Goal: Complete application form

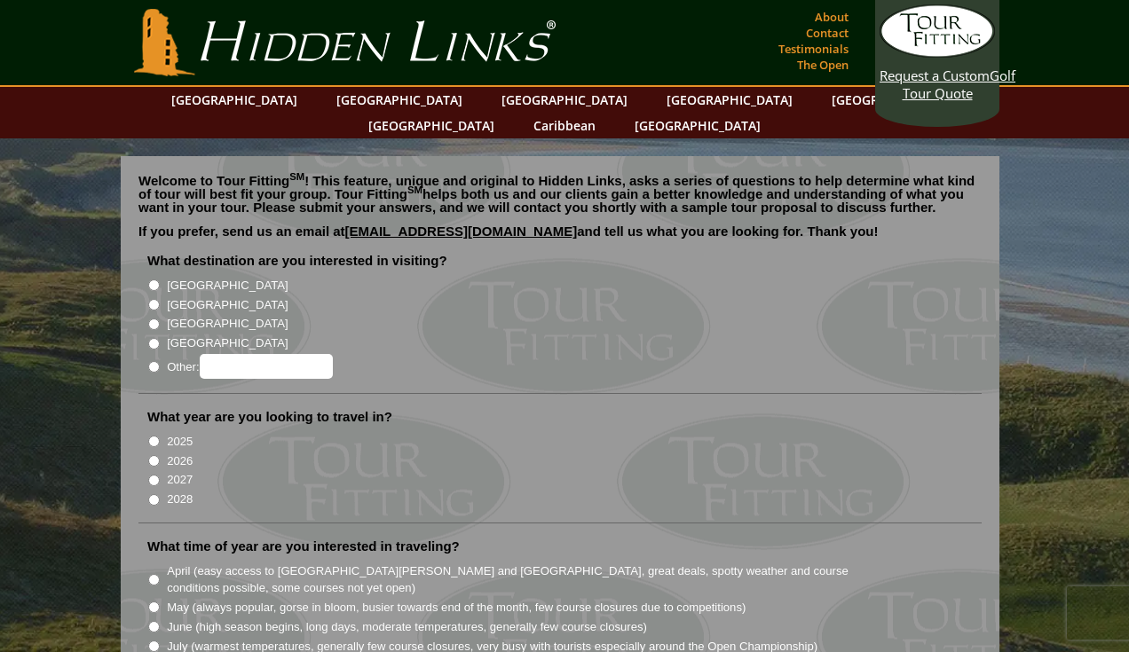
click at [154, 280] on input "[GEOGRAPHIC_DATA]" at bounding box center [154, 286] width 12 height 12
radio input "true"
click at [152, 455] on input "2026" at bounding box center [154, 461] width 12 height 12
radio input "true"
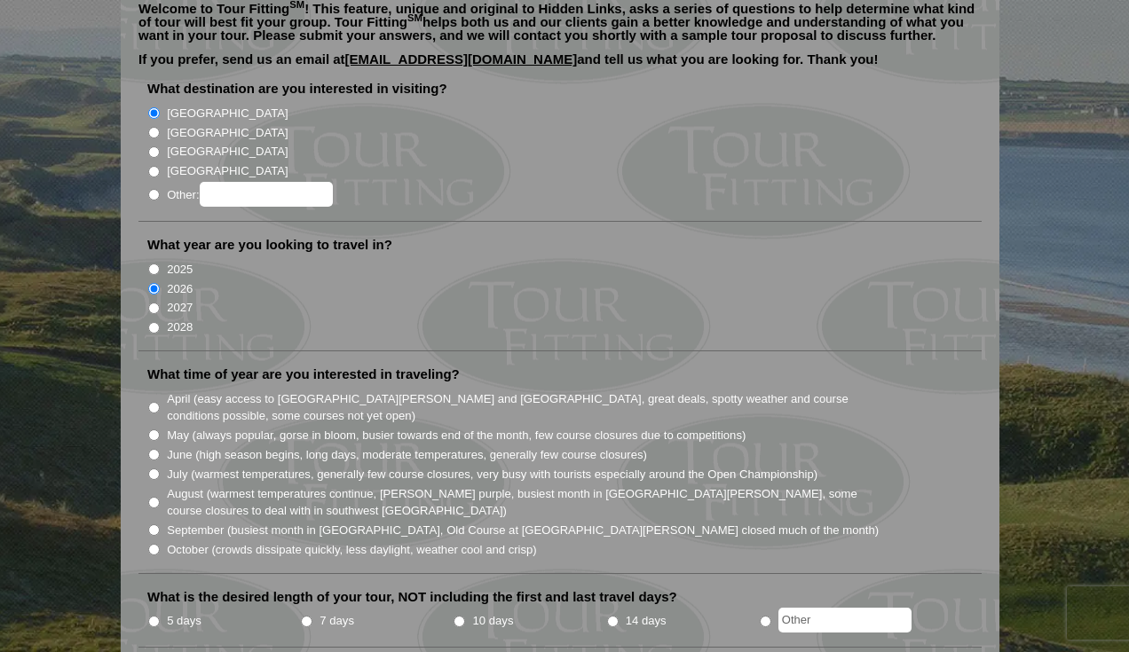
scroll to position [175, 0]
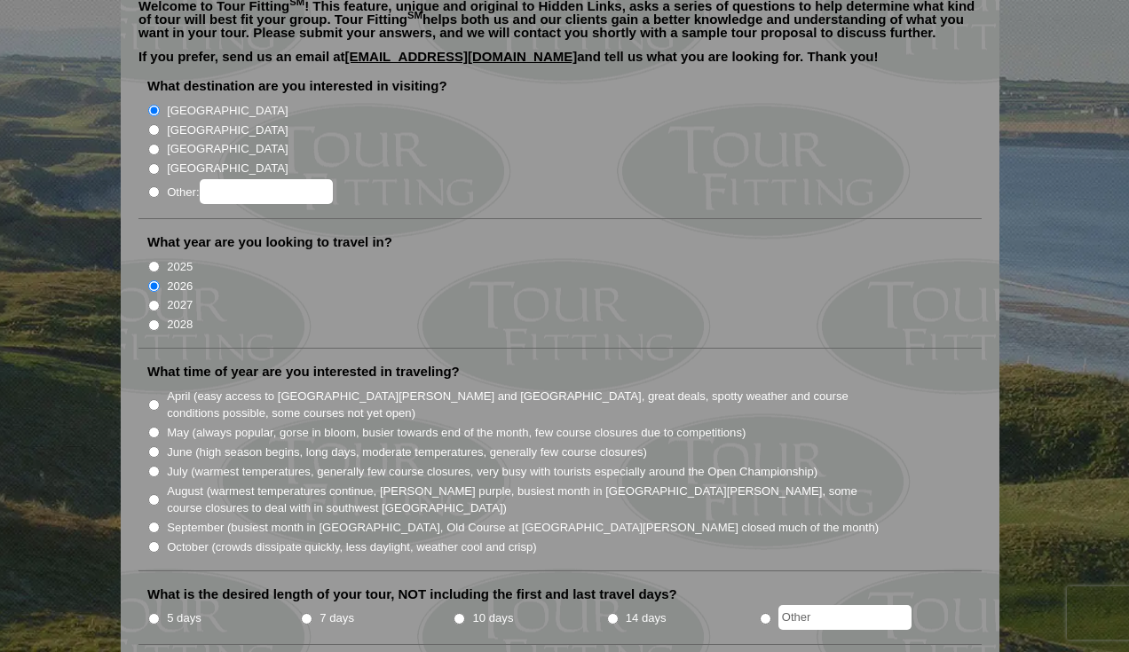
click at [154, 494] on input "August (warmest temperatures continue, [PERSON_NAME] purple, busiest month in […" at bounding box center [154, 500] width 12 height 12
radio input "true"
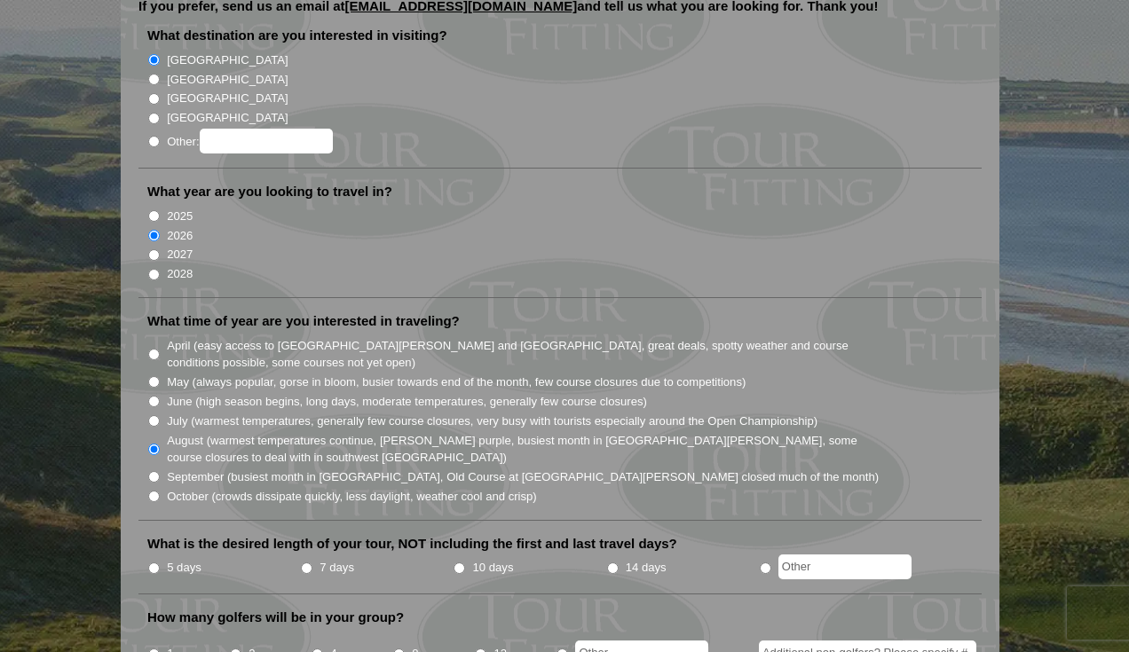
scroll to position [228, 0]
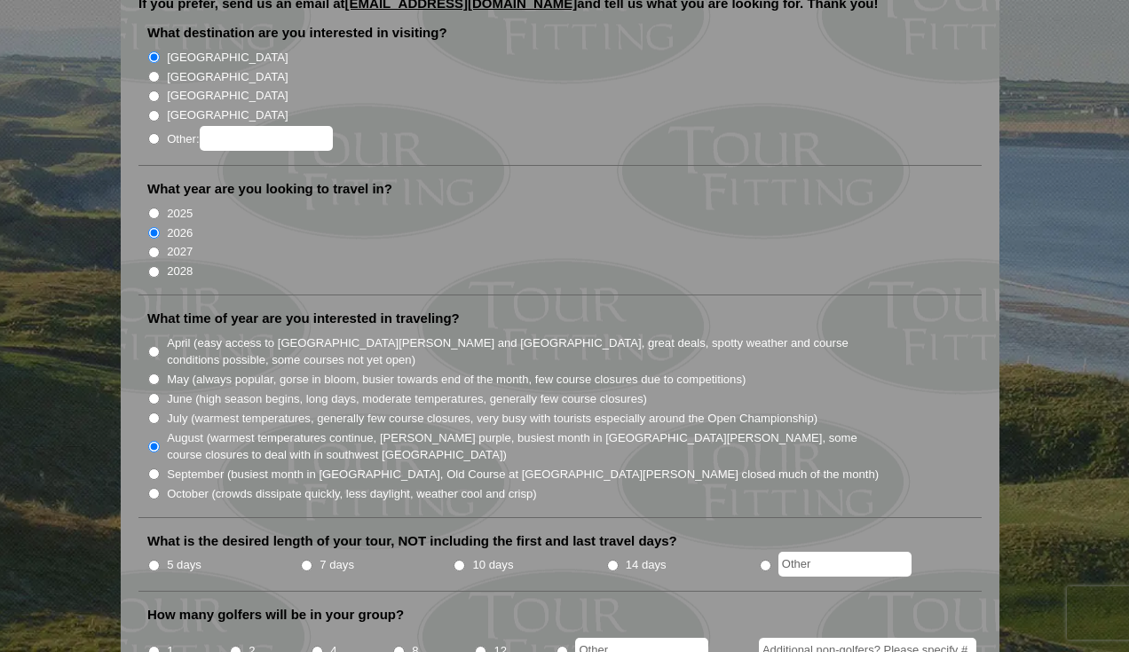
click at [149, 560] on input "5 days" at bounding box center [154, 566] width 12 height 12
radio input "true"
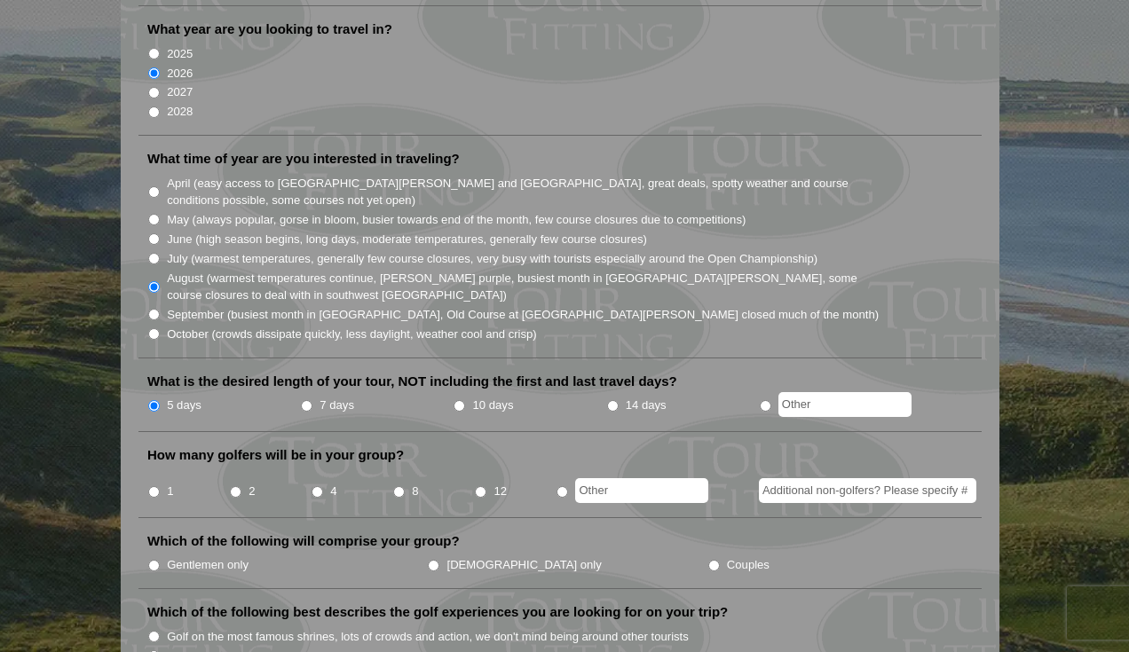
scroll to position [392, 0]
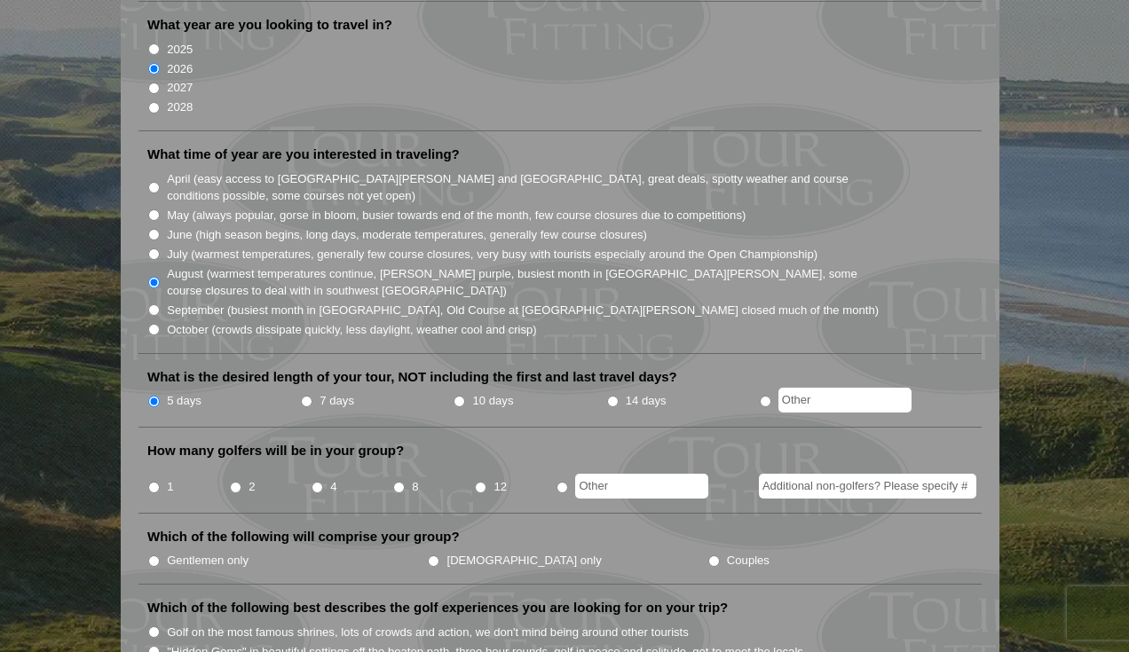
click at [399, 482] on input "8" at bounding box center [399, 488] width 12 height 12
radio input "true"
click at [157, 556] on input "Gentlemen only" at bounding box center [154, 562] width 12 height 12
radio input "true"
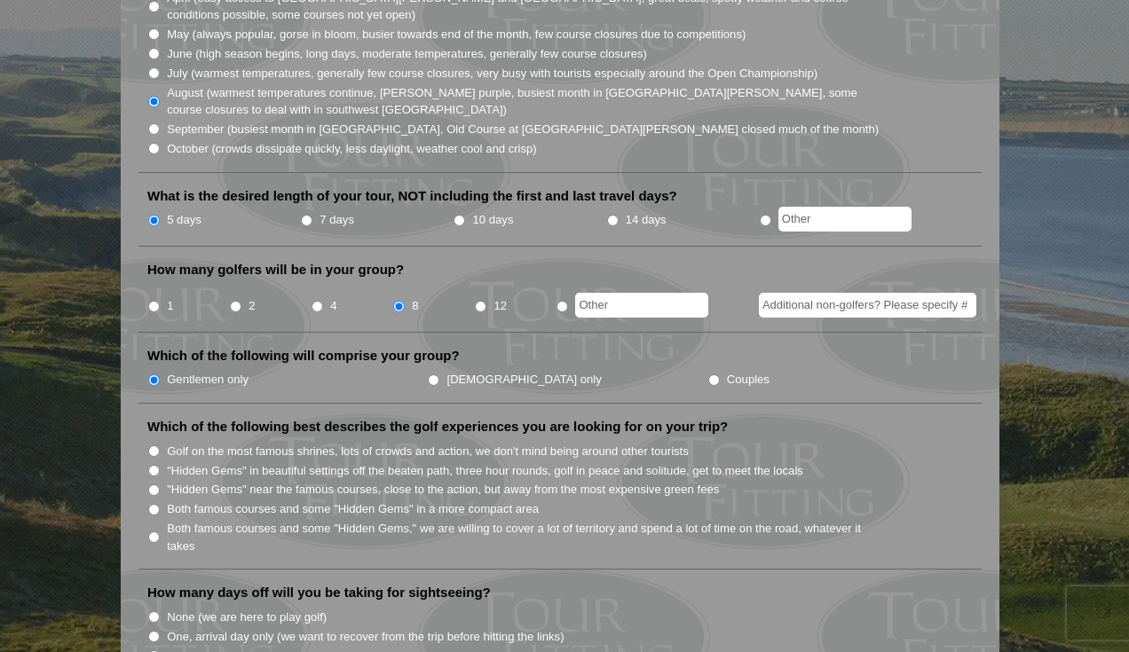
scroll to position [574, 0]
click at [154, 445] on input "Golf on the most famous shrines, lots of crowds and action, we don't mind being…" at bounding box center [154, 451] width 12 height 12
radio input "true"
click at [154, 464] on input ""Hidden Gems" in beautiful settings off the beaten path, three hour rounds, gol…" at bounding box center [154, 470] width 12 height 12
radio input "true"
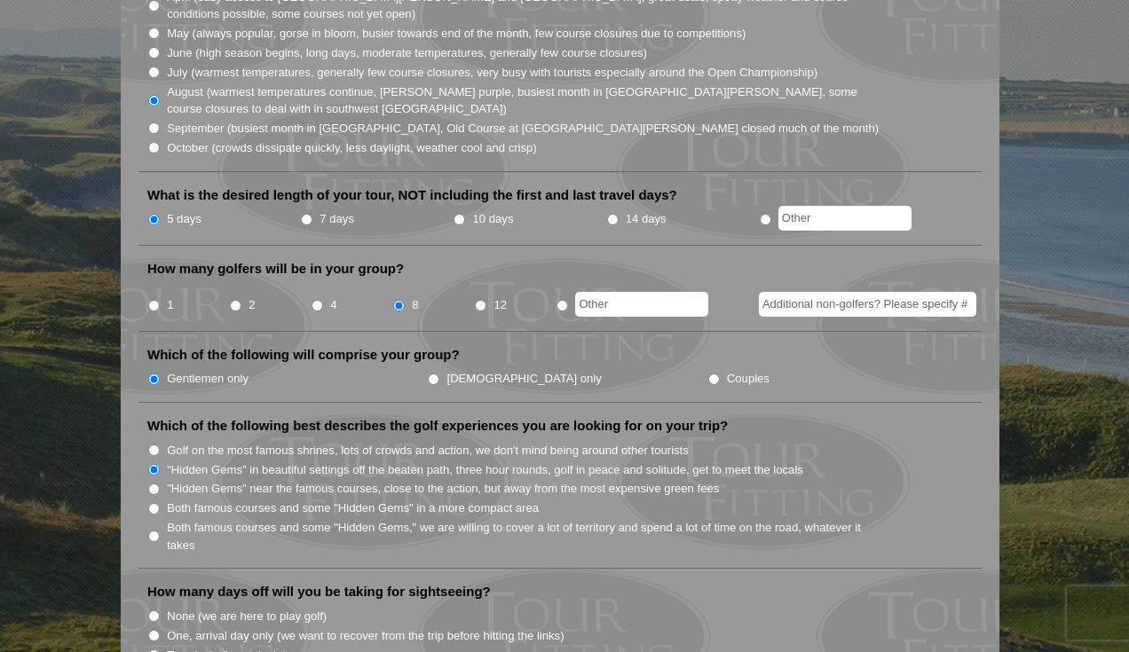
click at [154, 445] on input "Golf on the most famous shrines, lots of crowds and action, we don't mind being…" at bounding box center [154, 451] width 12 height 12
radio input "true"
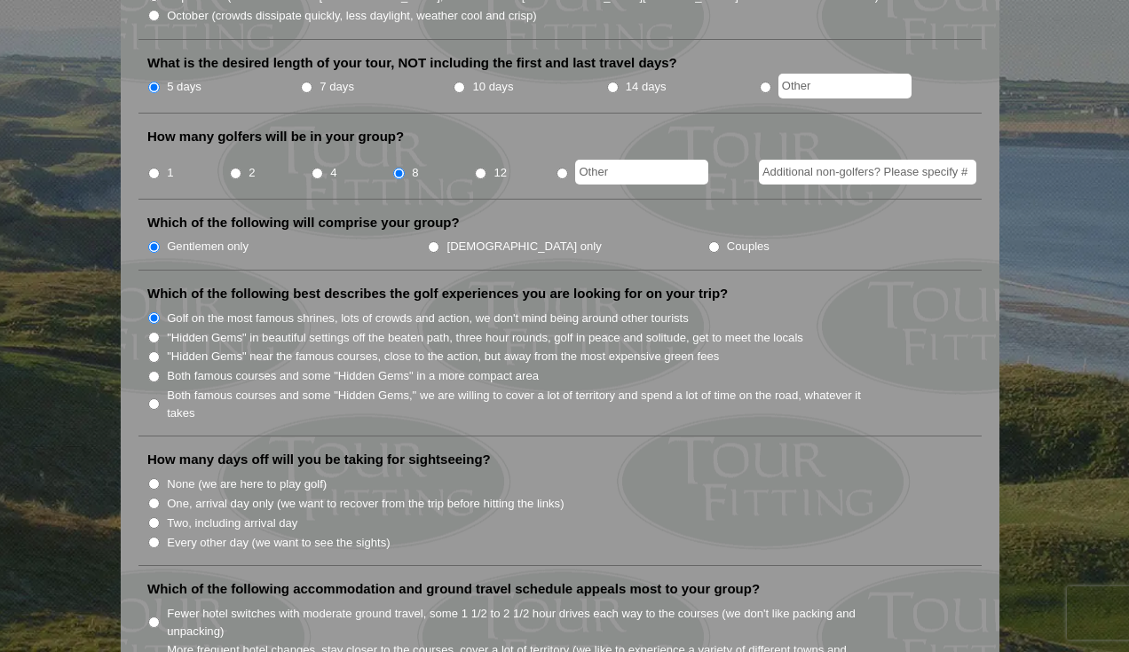
scroll to position [708, 0]
click at [156, 477] on input "None (we are here to play golf)" at bounding box center [154, 483] width 12 height 12
radio input "true"
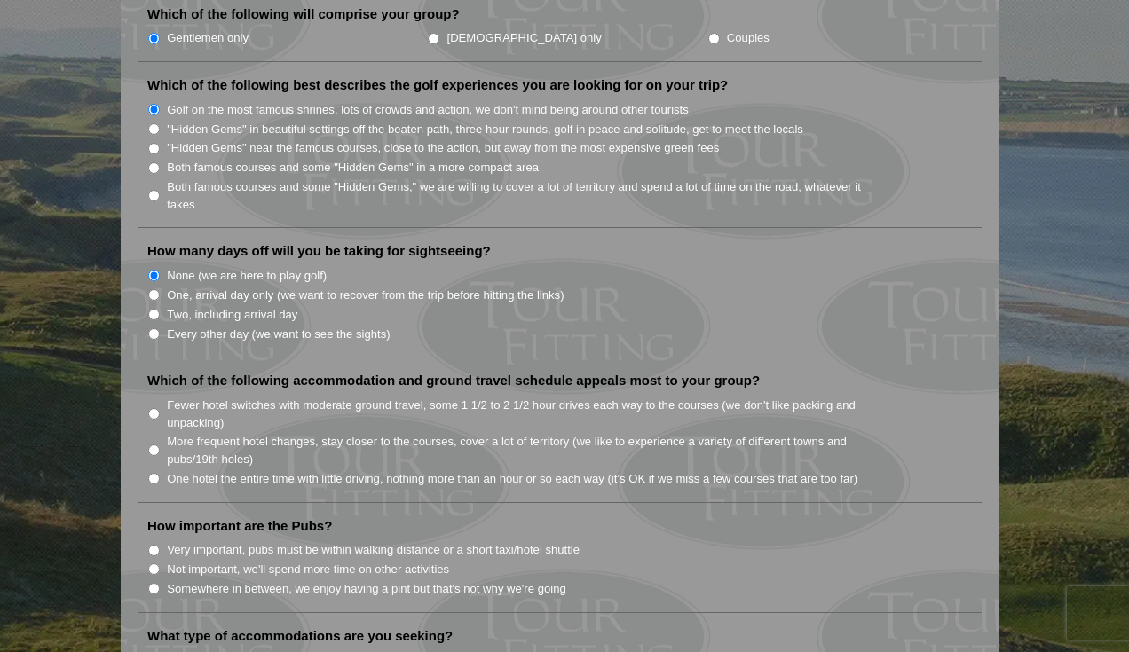
scroll to position [917, 0]
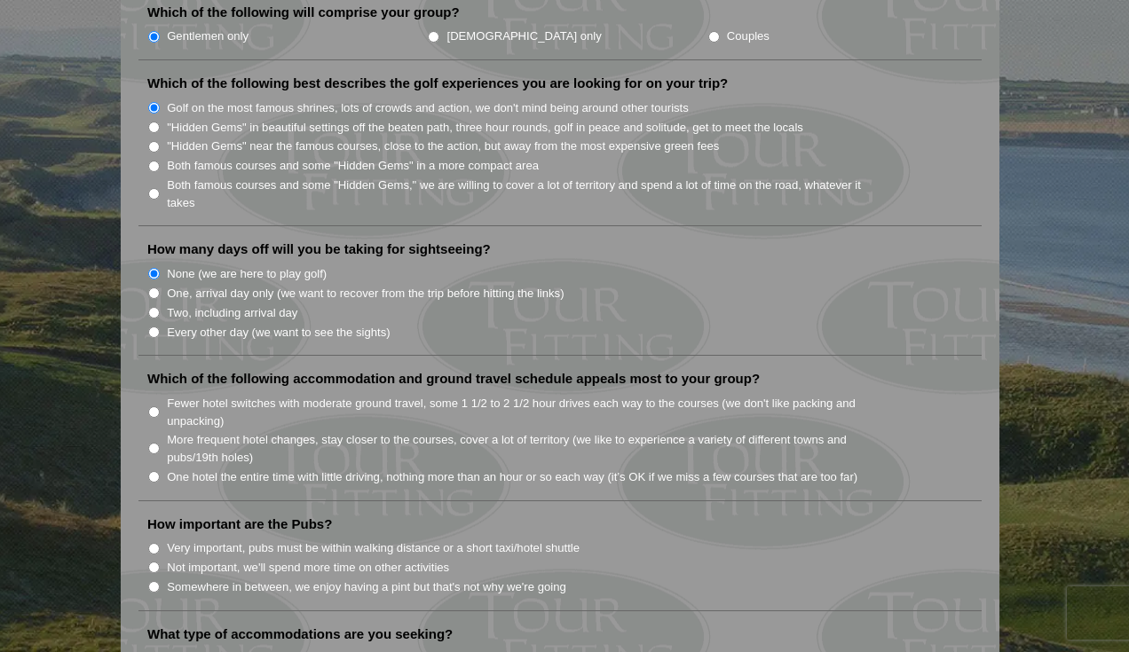
click at [154, 407] on input "Fewer hotel switches with moderate ground travel, some 1 1/2 to 2 1/2 hour driv…" at bounding box center [154, 413] width 12 height 12
radio input "true"
click at [158, 431] on li "More frequent hotel changes, stay closer to the courses, cover a lot of territo…" at bounding box center [567, 448] width 840 height 36
click at [155, 443] on input "More frequent hotel changes, stay closer to the courses, cover a lot of territo…" at bounding box center [154, 449] width 12 height 12
radio input "true"
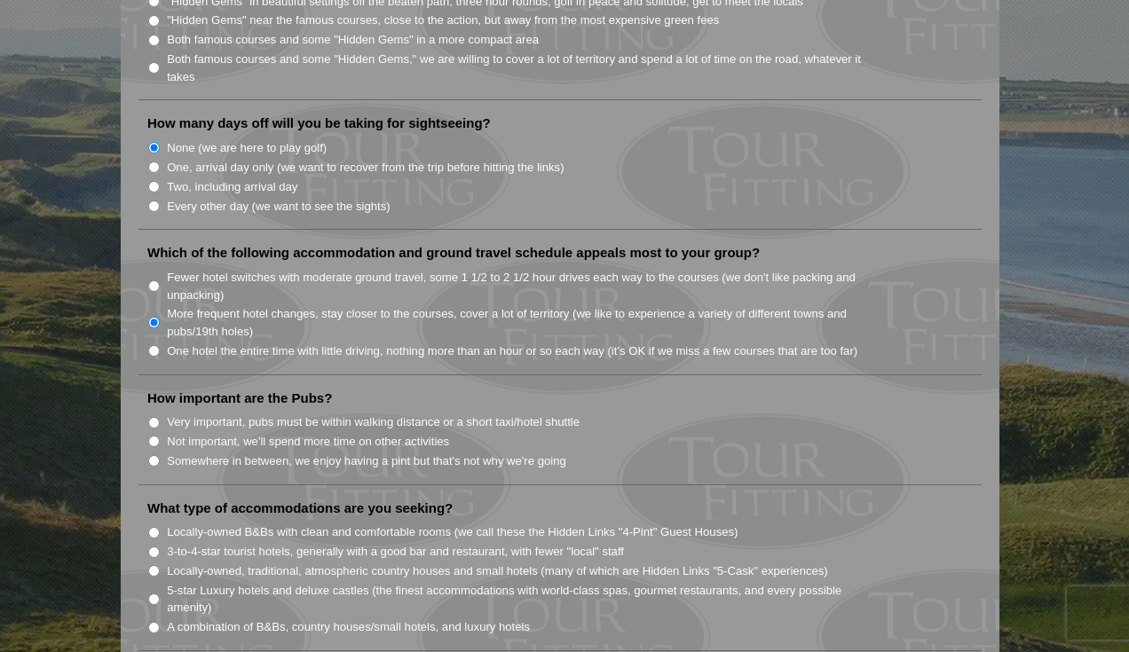
scroll to position [1047, 0]
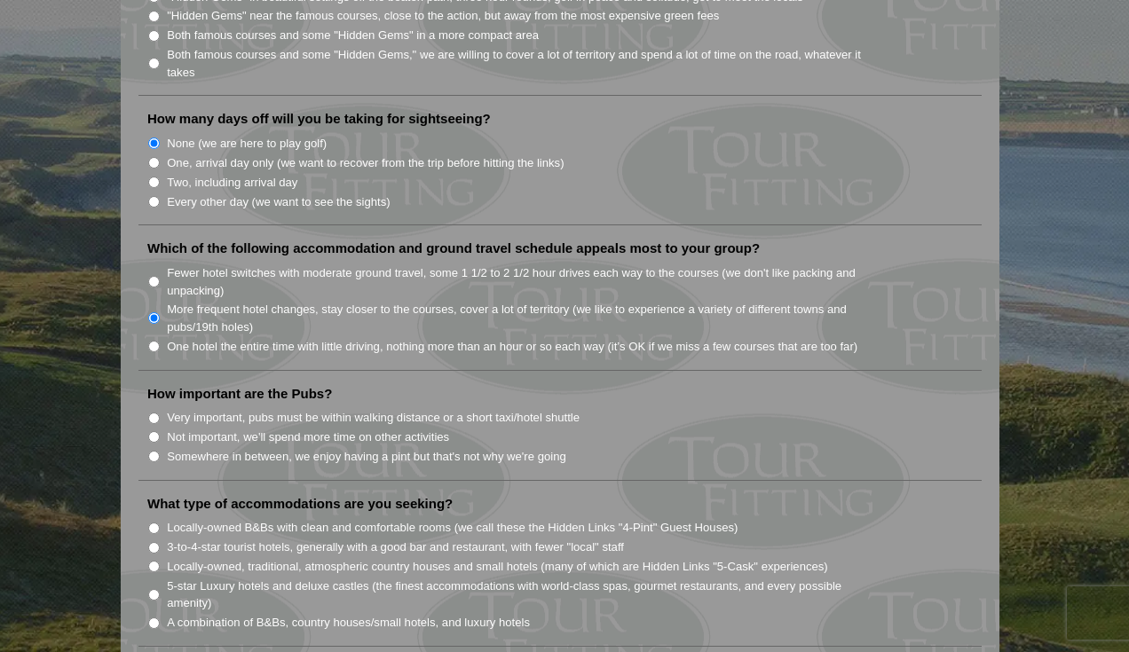
click at [154, 451] on input "Somewhere in between, we enjoy having a pint but that's not why we're going" at bounding box center [154, 457] width 12 height 12
radio input "true"
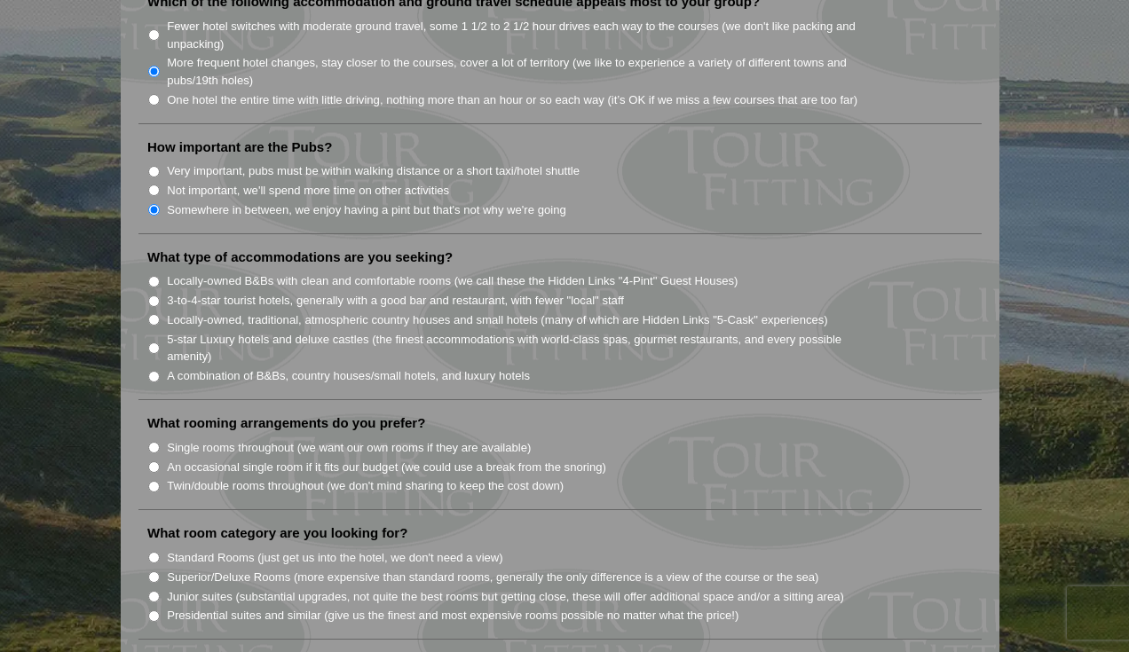
scroll to position [1296, 0]
click at [155, 440] on input "Single rooms throughout (we want our own rooms if they are available)" at bounding box center [154, 446] width 12 height 12
radio input "true"
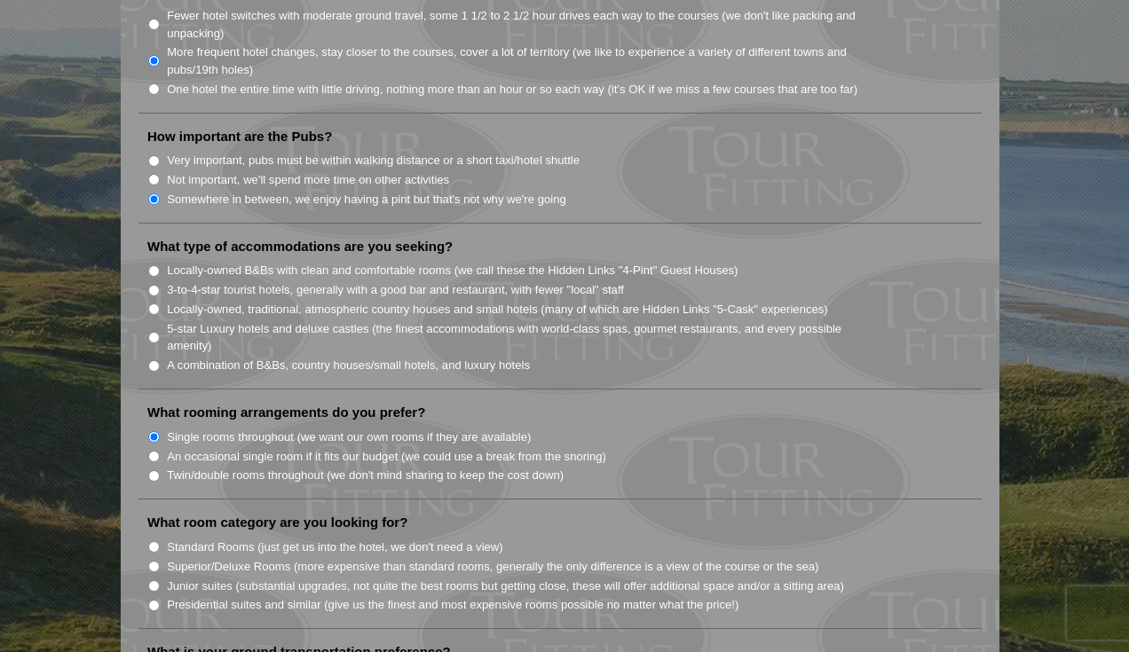
scroll to position [1306, 0]
click at [154, 541] on input "Standard Rooms (just get us into the hotel, we don't need a view)" at bounding box center [154, 547] width 12 height 12
radio input "true"
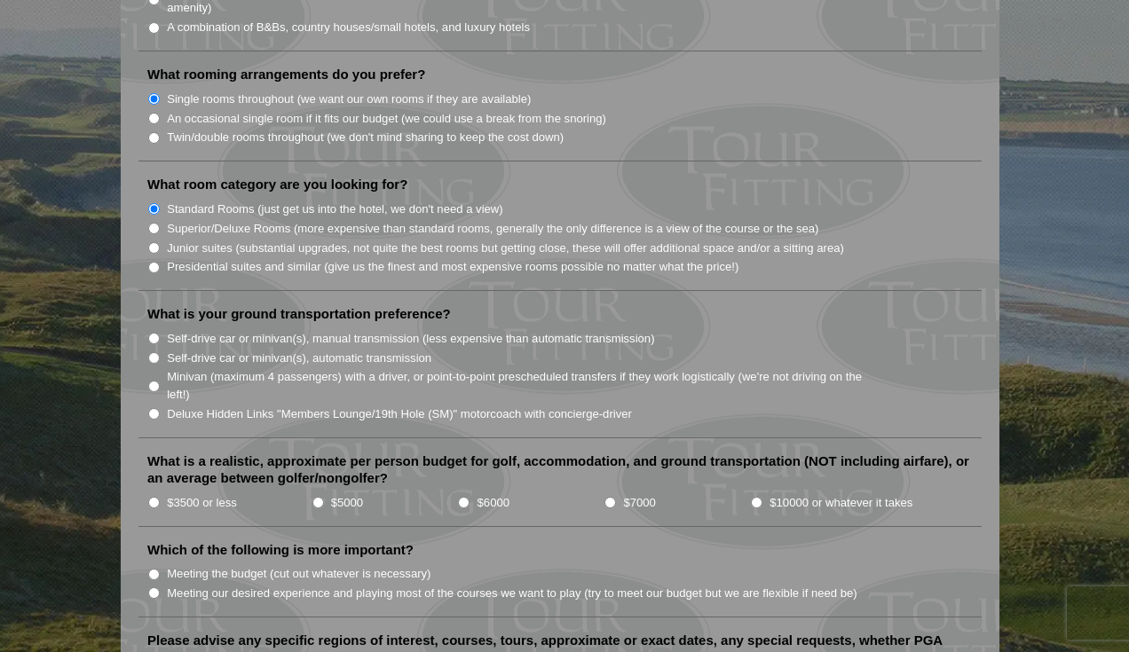
scroll to position [1645, 0]
click at [154, 495] on input "$3500 or less" at bounding box center [154, 501] width 12 height 12
radio input "true"
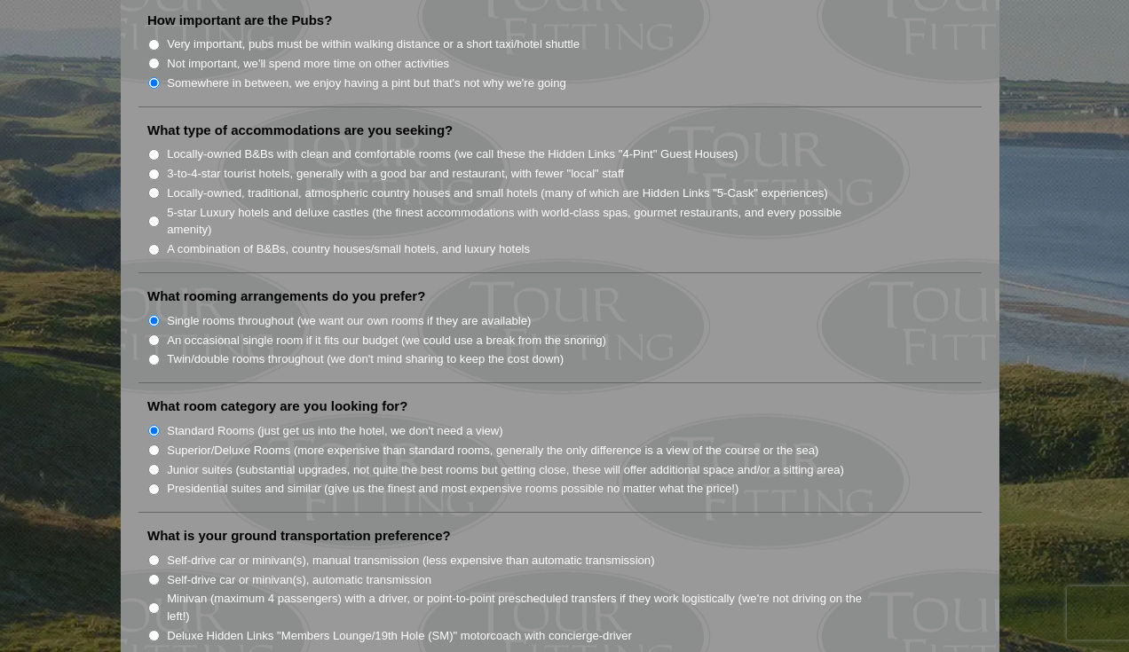
scroll to position [1256, 0]
